Goal: Task Accomplishment & Management: Manage account settings

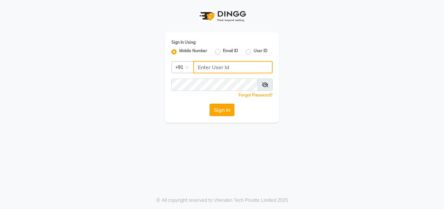
type input "7742989696"
click at [225, 113] on button "Sign In" at bounding box center [222, 110] width 25 height 12
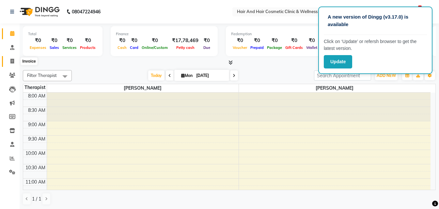
click at [10, 62] on icon at bounding box center [12, 61] width 4 height 5
select select "service"
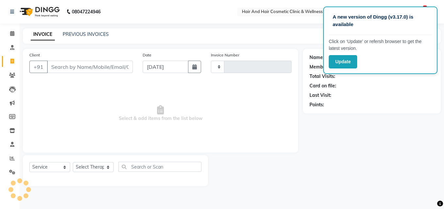
click at [69, 67] on input "Client" at bounding box center [90, 67] width 86 height 12
type input "a"
click at [96, 65] on input "Client" at bounding box center [90, 67] width 86 height 12
paste input "7725969360"
type input "7725969360"
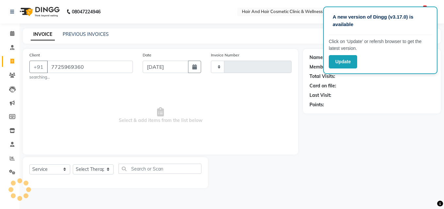
type input "0635"
select select "5272"
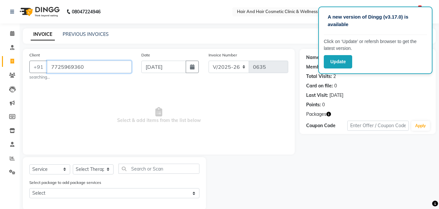
drag, startPoint x: 88, startPoint y: 68, endPoint x: 7, endPoint y: 64, distance: 80.5
click at [8, 64] on app-home "08047224946 Select Location × Hair And Hair Cosmetic Clinic & Wellness Centre, …" at bounding box center [219, 110] width 439 height 220
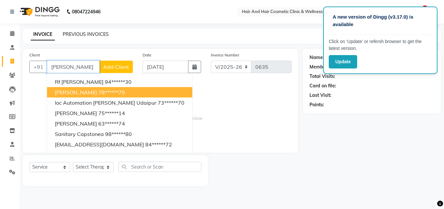
type input "[PERSON_NAME]"
click at [82, 34] on link "PREVIOUS INVOICES" at bounding box center [86, 34] width 46 height 6
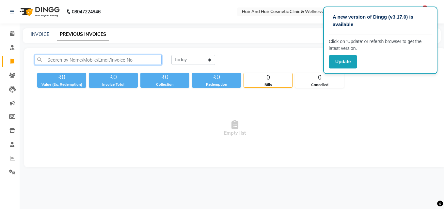
click at [88, 58] on input "text" at bounding box center [98, 60] width 127 height 10
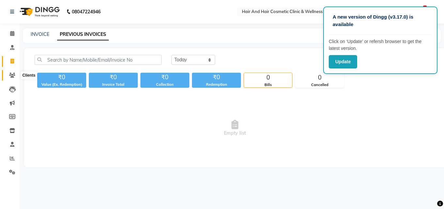
click at [12, 74] on icon at bounding box center [12, 75] width 6 height 5
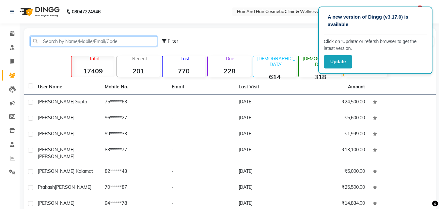
click at [83, 41] on input "text" at bounding box center [93, 41] width 127 height 10
click at [34, 44] on input "[PERSON_NAME]" at bounding box center [93, 41] width 127 height 10
click at [33, 41] on input "[PERSON_NAME]" at bounding box center [93, 41] width 127 height 10
click at [55, 43] on input "[PERSON_NAME]" at bounding box center [93, 41] width 127 height 10
drag, startPoint x: 56, startPoint y: 41, endPoint x: 0, endPoint y: 41, distance: 56.2
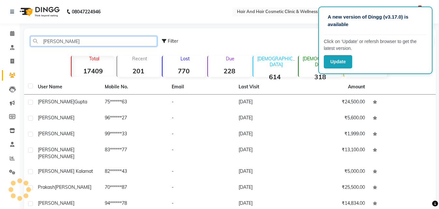
click at [0, 41] on app-home "08047224946 Select Location × Hair And Hair Cosmetic Clinic & Wellness Centre, …" at bounding box center [219, 144] width 439 height 289
paste input "7725969360"
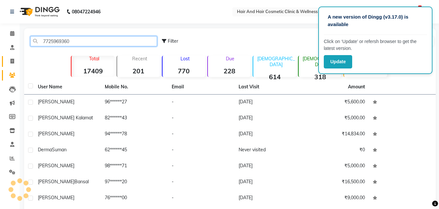
type input "7725969360"
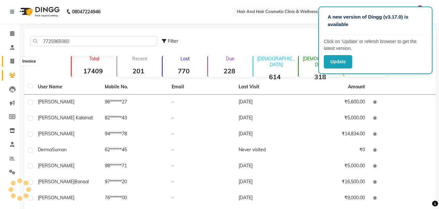
click at [11, 60] on icon at bounding box center [12, 61] width 4 height 5
select select "service"
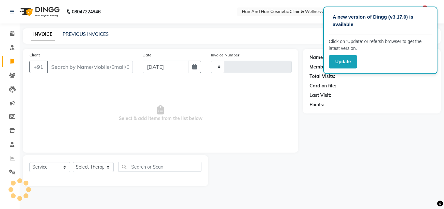
click at [82, 38] on div "INVOICE PREVIOUS INVOICES" at bounding box center [70, 35] width 94 height 8
click at [83, 35] on link "PREVIOUS INVOICES" at bounding box center [86, 34] width 46 height 6
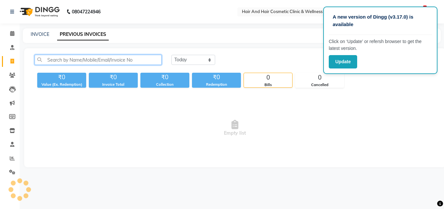
click at [75, 59] on input "text" at bounding box center [98, 60] width 127 height 10
paste input "7725969360"
type input "7725969360"
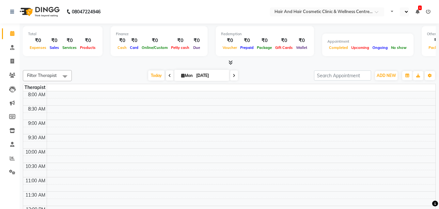
select select "en"
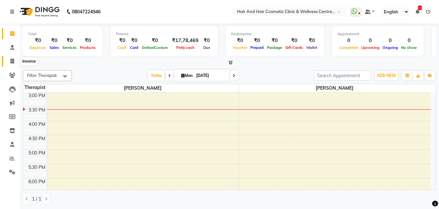
click at [13, 62] on icon at bounding box center [12, 61] width 4 height 5
select select "service"
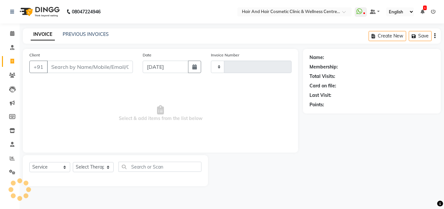
type input "0635"
select select "5272"
click at [69, 66] on input "Client" at bounding box center [90, 67] width 86 height 12
paste input "7725969360"
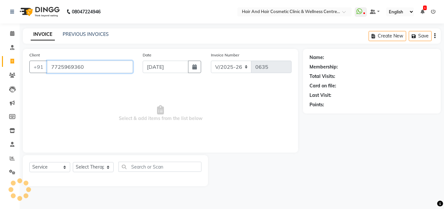
type input "7725969360"
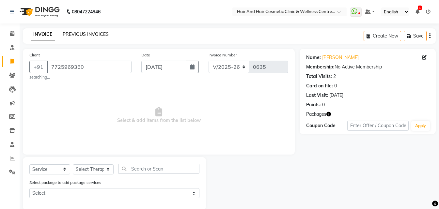
click at [83, 32] on link "PREVIOUS INVOICES" at bounding box center [86, 34] width 46 height 6
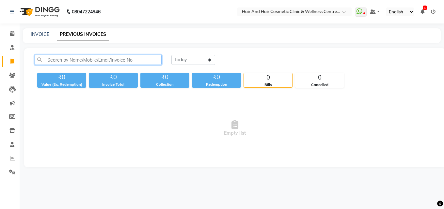
click at [107, 60] on input "text" at bounding box center [98, 60] width 127 height 10
paste input "7725969360"
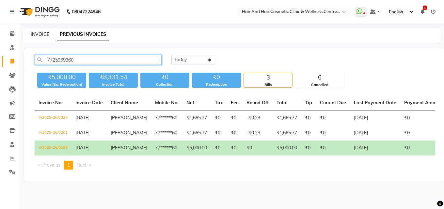
type input "7725969360"
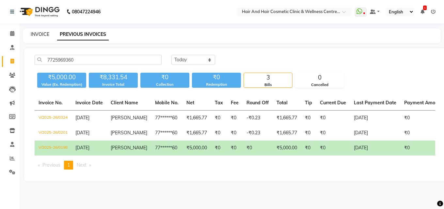
click at [42, 32] on link "INVOICE" at bounding box center [40, 34] width 19 height 6
select select "service"
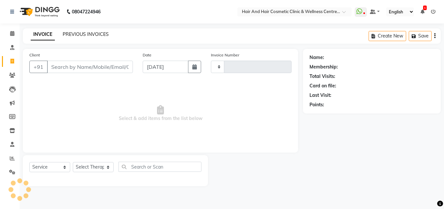
type input "0635"
select select "5272"
click at [12, 173] on icon at bounding box center [12, 172] width 6 height 5
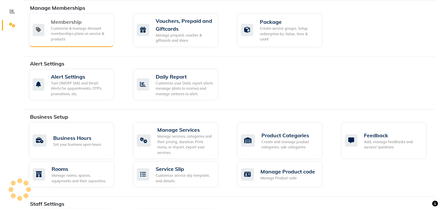
scroll to position [36, 0]
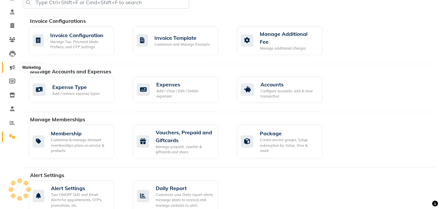
click at [14, 70] on span at bounding box center [12, 68] width 11 height 8
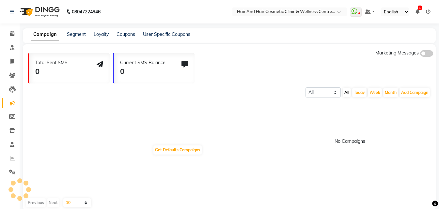
click at [41, 36] on link "Campaign" at bounding box center [45, 35] width 28 height 12
click at [424, 92] on button "Add Campaign" at bounding box center [415, 92] width 30 height 9
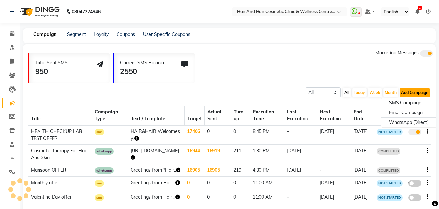
click at [423, 94] on button "Add Campaign" at bounding box center [415, 92] width 30 height 9
click at [415, 121] on div "WhatsApp (Direct)" at bounding box center [409, 123] width 55 height 10
select select "2"
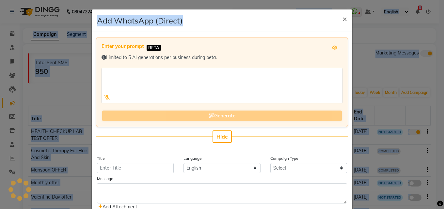
drag, startPoint x: 250, startPoint y: 15, endPoint x: 298, endPoint y: -28, distance: 64.3
click at [298, 0] on html "08047224946 Select Location × Hair And Hair Cosmetic Clinic & Wellness Centre, …" at bounding box center [222, 104] width 444 height 209
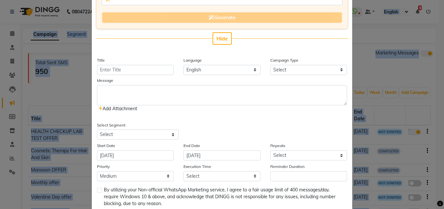
scroll to position [137, 0]
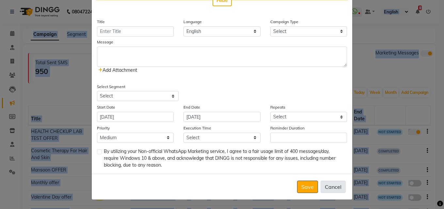
click at [328, 184] on button "Cancel" at bounding box center [333, 187] width 25 height 12
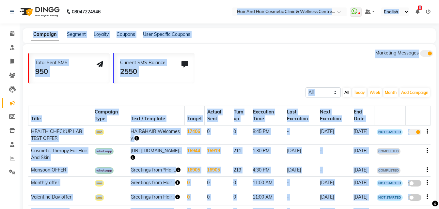
click at [241, 61] on div "Total Sent SMS 950 Current SMS Balance 2550 Marketing Messages" at bounding box center [232, 67] width 408 height 34
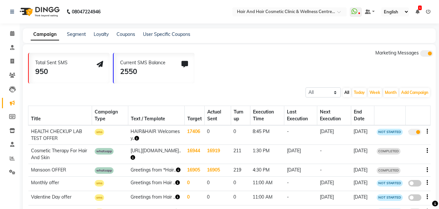
click at [421, 54] on span at bounding box center [427, 53] width 13 height 7
click at [421, 55] on input "checkbox" at bounding box center [421, 55] width 0 height 0
click at [427, 53] on span at bounding box center [427, 53] width 13 height 7
click at [421, 55] on input "checkbox" at bounding box center [421, 55] width 0 height 0
click at [418, 91] on button "Add Campaign" at bounding box center [415, 92] width 30 height 9
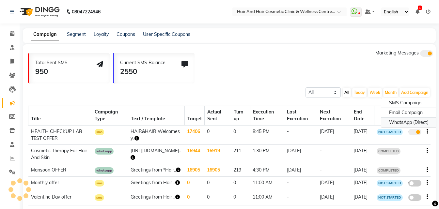
click at [406, 120] on div "WhatsApp (Direct)" at bounding box center [409, 123] width 55 height 10
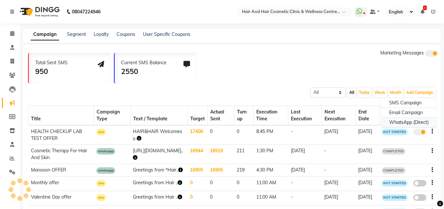
select select "2"
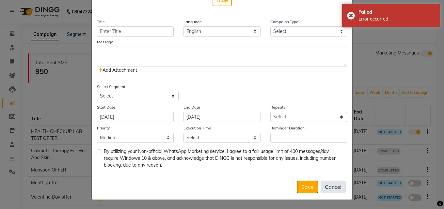
click at [327, 185] on button "Cancel" at bounding box center [333, 187] width 25 height 12
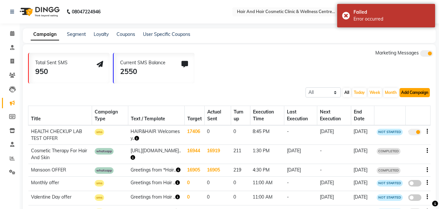
click at [418, 91] on button "Add Campaign" at bounding box center [415, 92] width 30 height 9
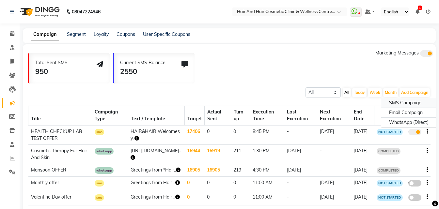
click at [407, 102] on div "SMS Campaign" at bounding box center [409, 103] width 55 height 10
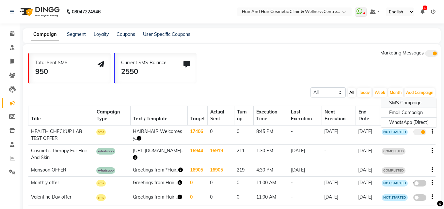
select select "2"
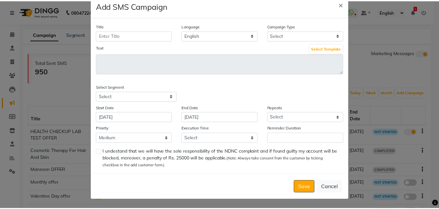
scroll to position [0, 0]
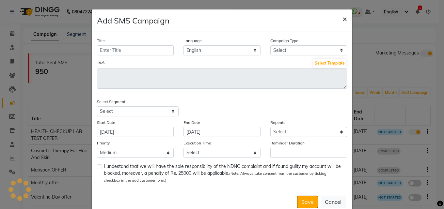
click at [345, 20] on span "×" at bounding box center [345, 19] width 5 height 10
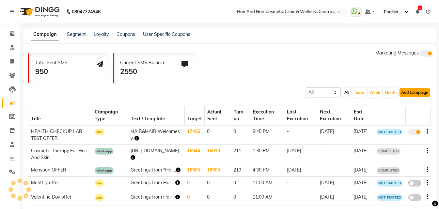
click at [403, 93] on button "Add Campaign" at bounding box center [415, 92] width 30 height 9
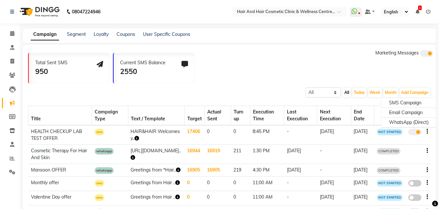
click at [258, 68] on div "Total Sent SMS 950 Current SMS Balance 2550 Marketing Messages" at bounding box center [232, 67] width 408 height 34
click at [359, 13] on icon at bounding box center [360, 13] width 2 height 3
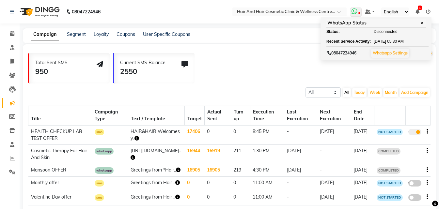
click at [381, 54] on link "Whatsapp Settings" at bounding box center [390, 53] width 35 height 5
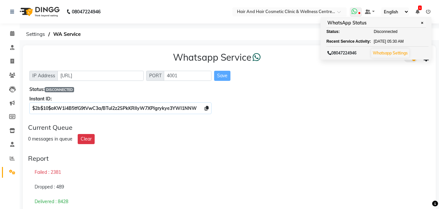
click at [422, 23] on span "✕" at bounding box center [423, 23] width 6 height 5
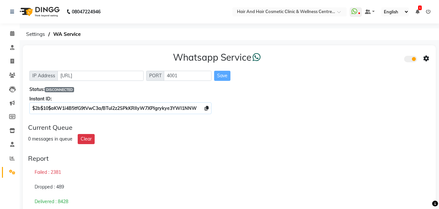
click at [427, 58] on icon at bounding box center [427, 59] width 6 height 6
click at [377, 51] on div "Whatsapp Settings" at bounding box center [379, 52] width 75 height 8
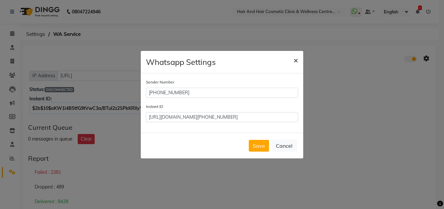
click at [296, 62] on span "×" at bounding box center [296, 60] width 5 height 10
